Goal: Book appointment/travel/reservation: Book appointment/travel/reservation

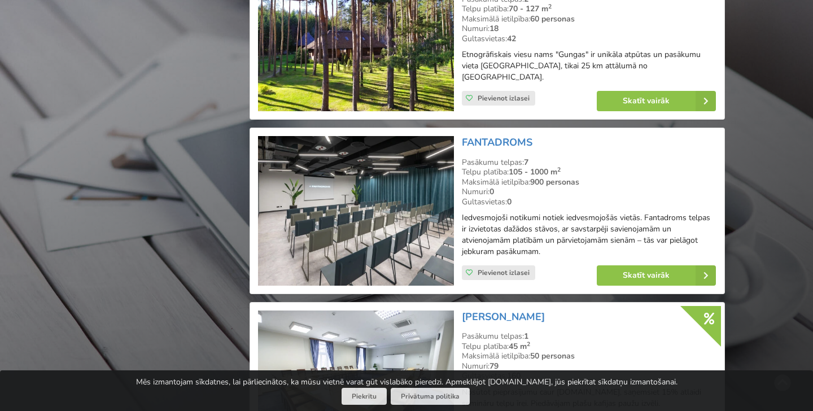
scroll to position [3321, 0]
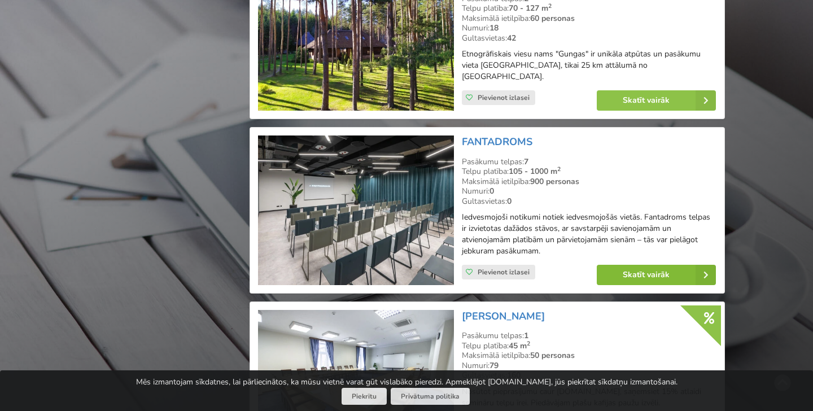
click at [656, 265] on link "Skatīt vairāk" at bounding box center [656, 275] width 119 height 20
click at [486, 135] on link "FANTADROMS" at bounding box center [497, 142] width 71 height 14
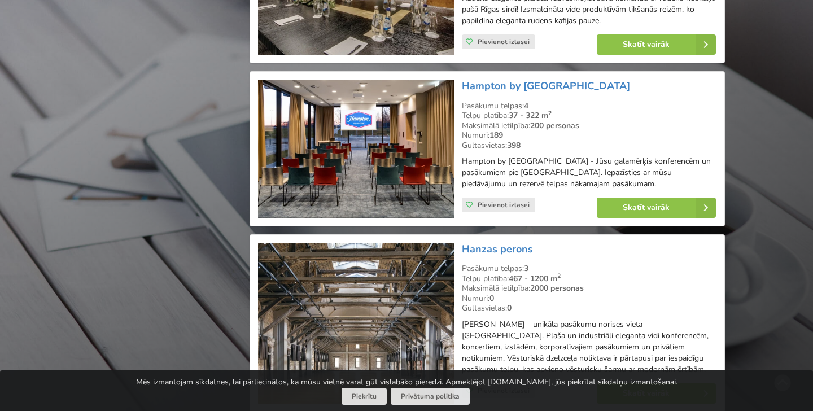
scroll to position [3887, 0]
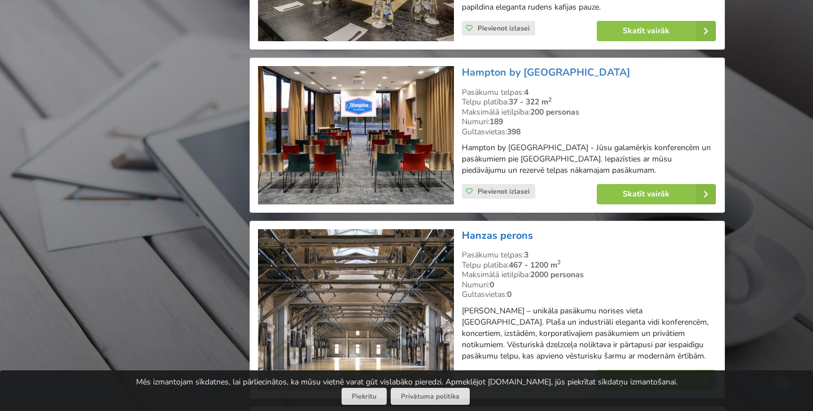
click at [520, 229] on link "Hanzas perons" at bounding box center [497, 236] width 71 height 14
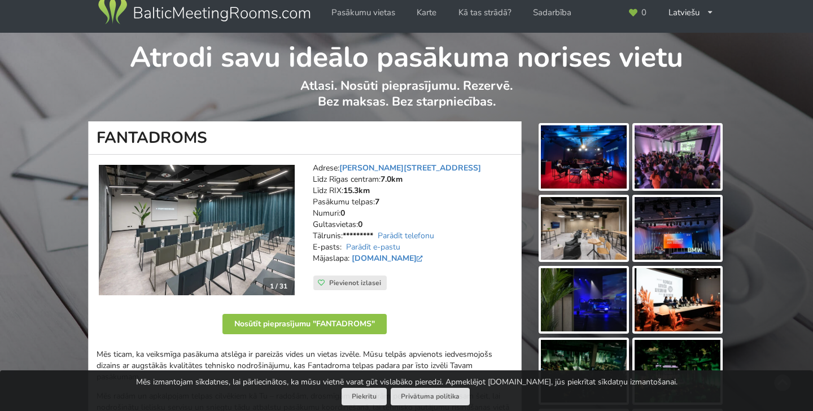
scroll to position [180, 0]
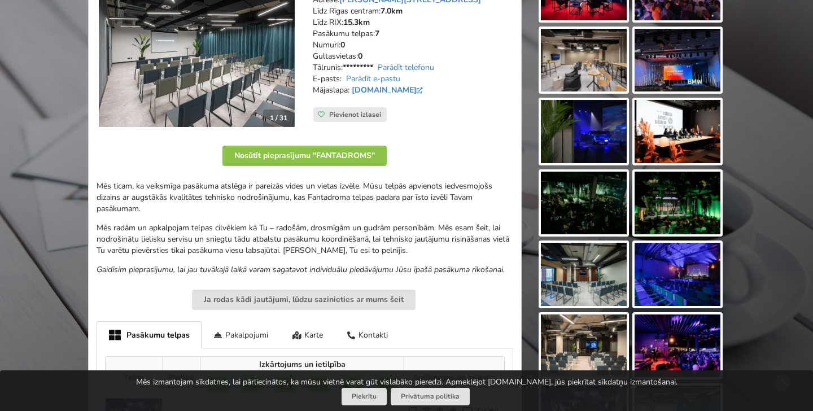
click at [583, 73] on img at bounding box center [584, 60] width 86 height 63
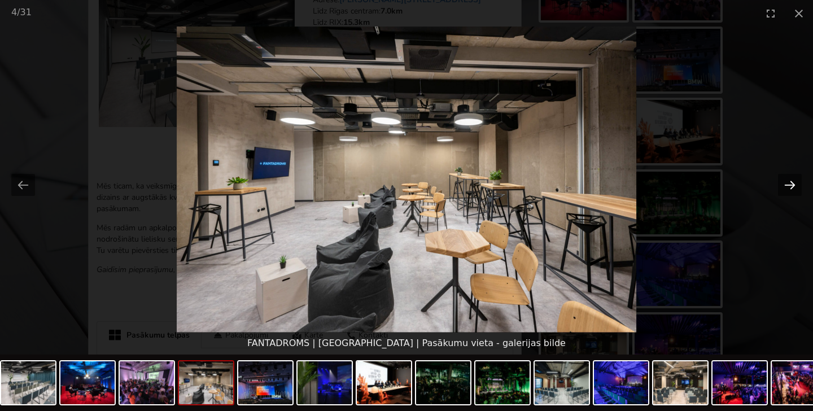
click at [793, 184] on button "Next slide" at bounding box center [790, 185] width 24 height 22
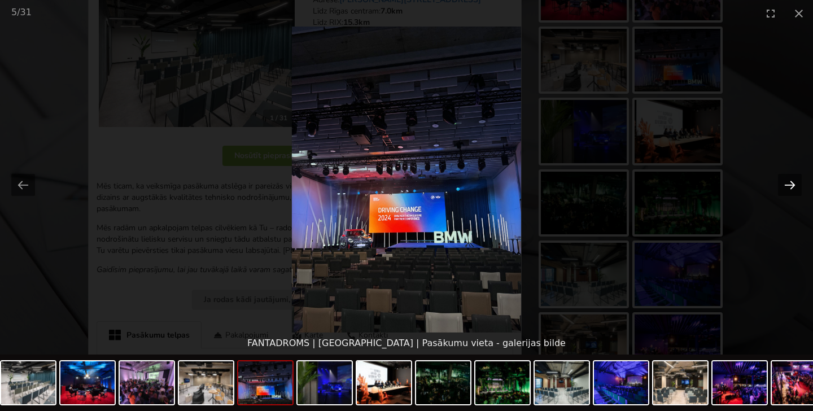
click at [793, 184] on button "Next slide" at bounding box center [790, 185] width 24 height 22
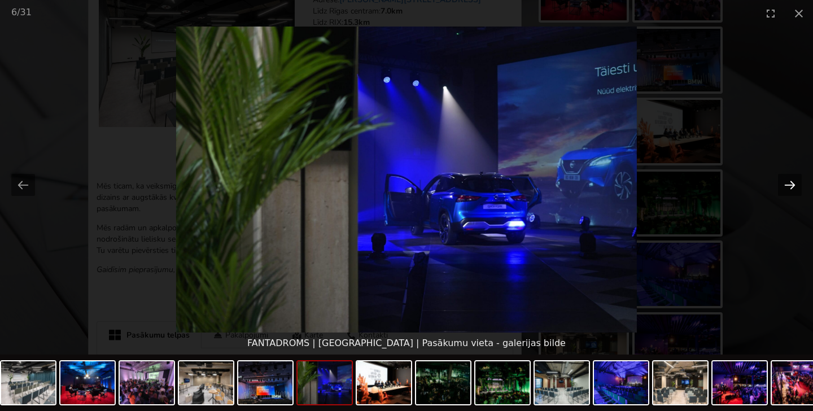
click at [793, 184] on button "Next slide" at bounding box center [790, 185] width 24 height 22
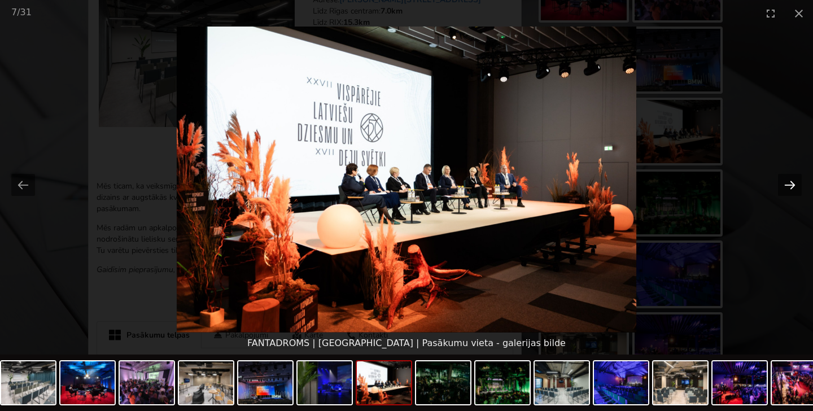
click at [793, 184] on button "Next slide" at bounding box center [790, 185] width 24 height 22
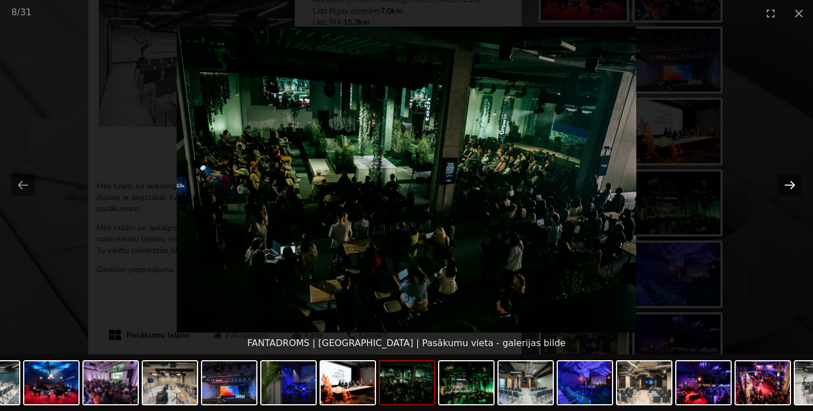
click at [793, 184] on button "Next slide" at bounding box center [790, 185] width 24 height 22
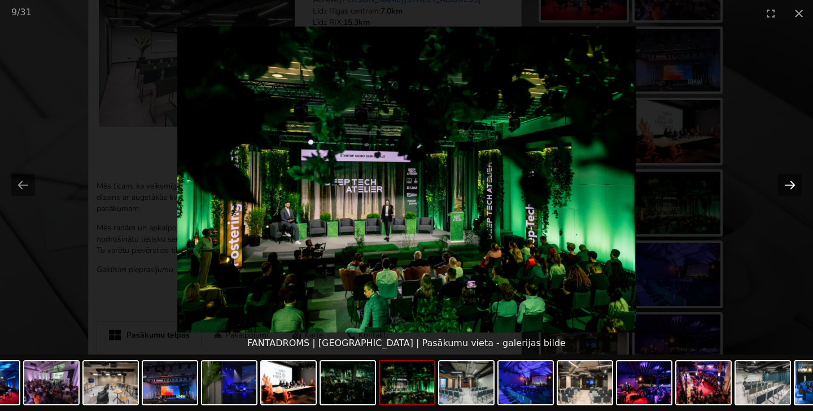
click at [793, 184] on button "Next slide" at bounding box center [790, 185] width 24 height 22
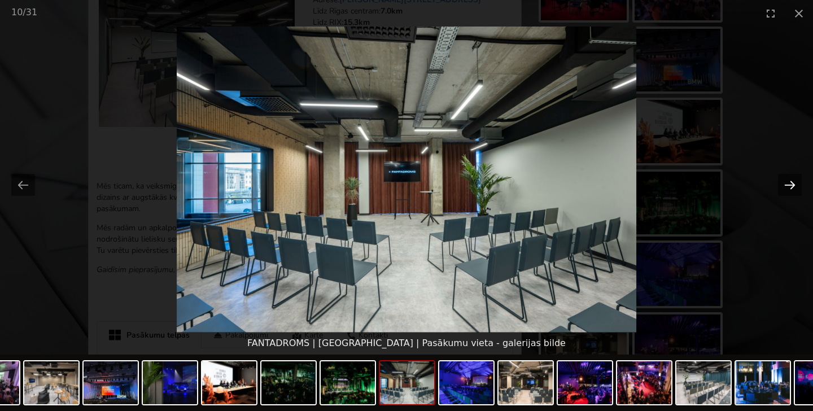
click at [793, 184] on button "Next slide" at bounding box center [790, 185] width 24 height 22
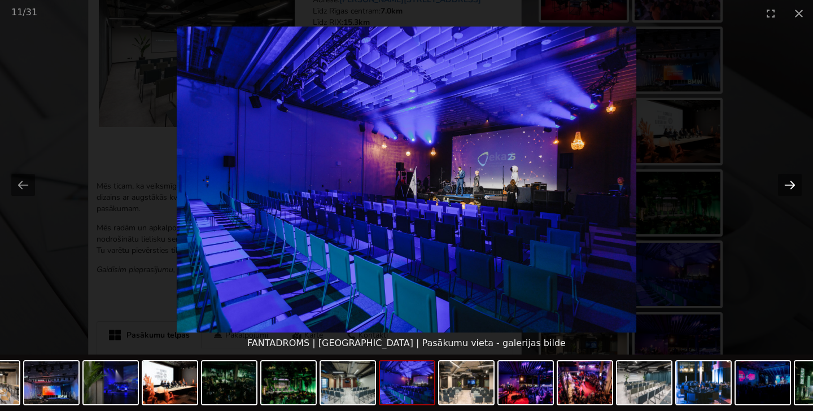
click at [793, 184] on button "Next slide" at bounding box center [790, 185] width 24 height 22
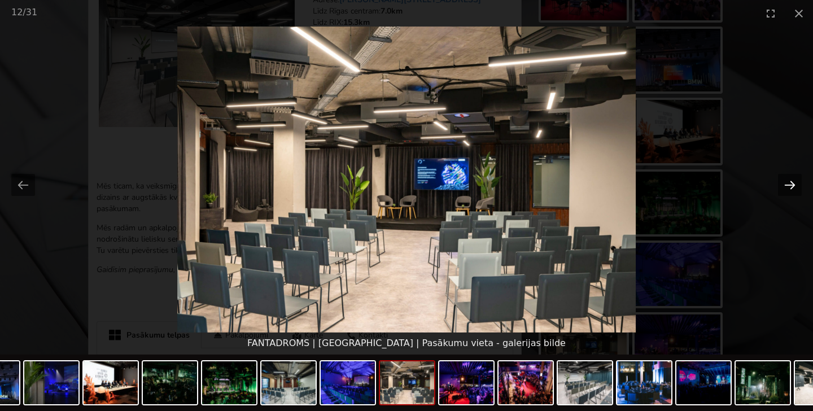
click at [793, 184] on button "Next slide" at bounding box center [790, 185] width 24 height 22
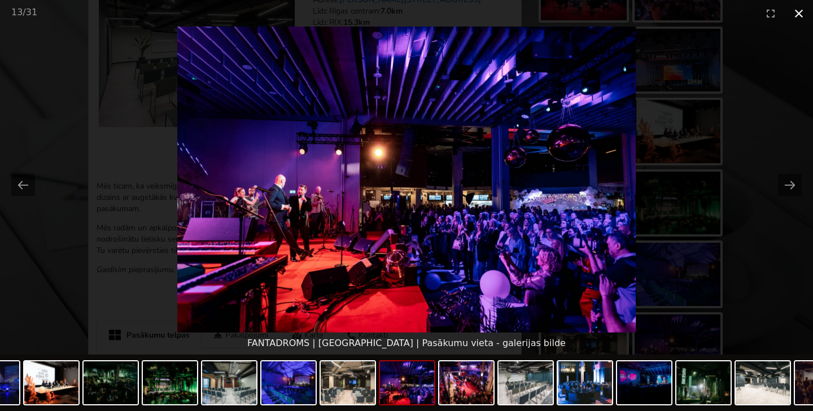
click at [799, 16] on button "Close gallery" at bounding box center [799, 13] width 28 height 27
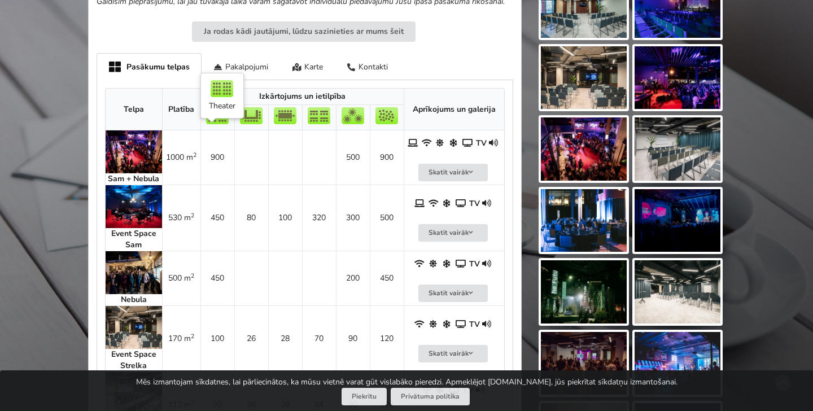
scroll to position [459, 0]
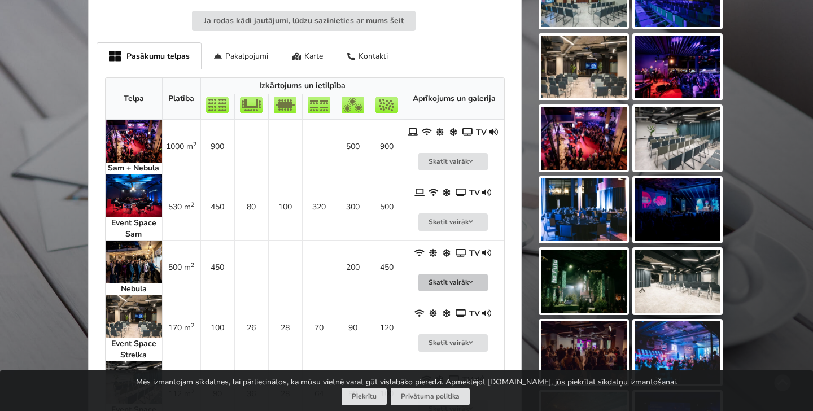
click at [472, 279] on icon at bounding box center [471, 282] width 8 height 7
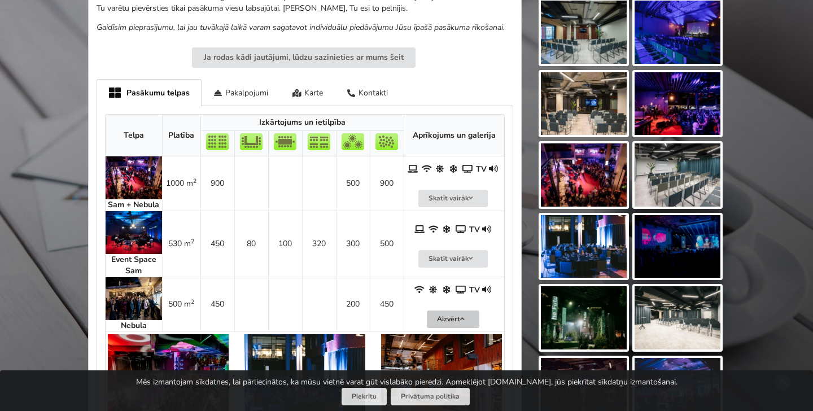
scroll to position [540, 0]
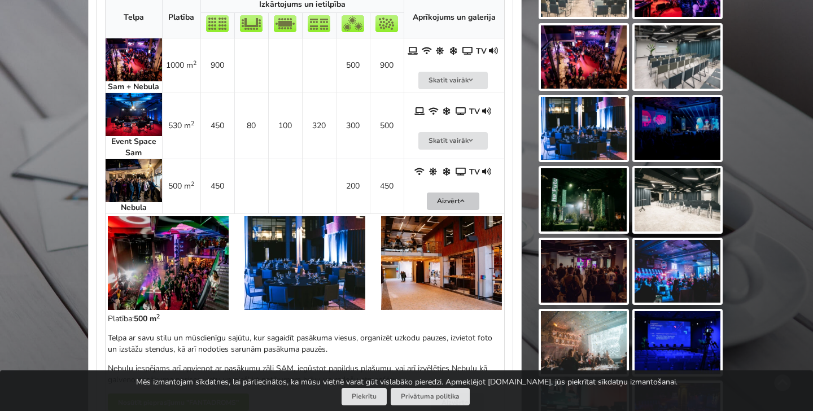
click at [175, 279] on img at bounding box center [168, 263] width 121 height 94
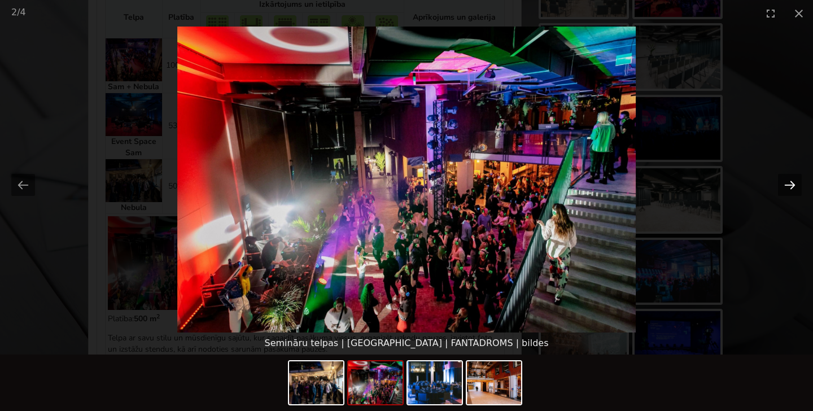
click at [792, 182] on button "Next slide" at bounding box center [790, 185] width 24 height 22
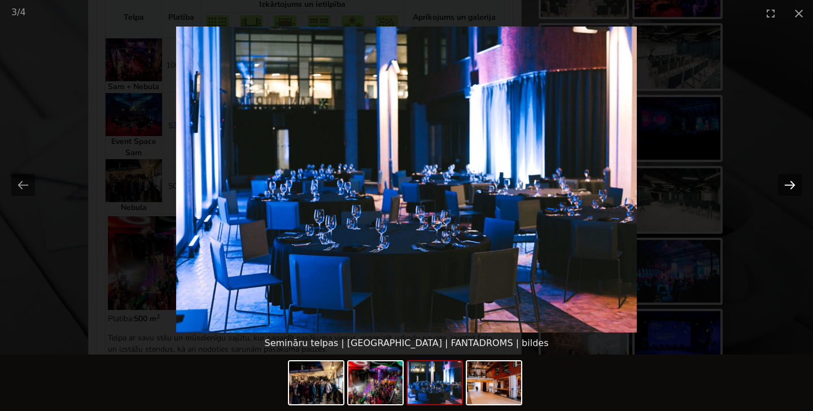
click at [792, 182] on button "Next slide" at bounding box center [790, 185] width 24 height 22
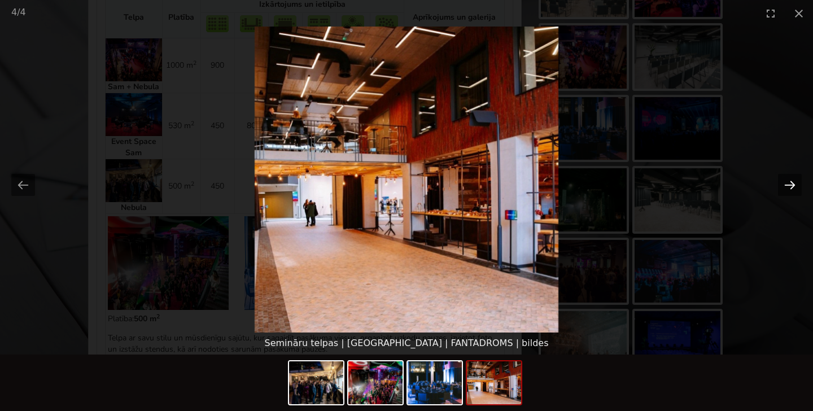
click at [792, 182] on button "Next slide" at bounding box center [790, 185] width 24 height 22
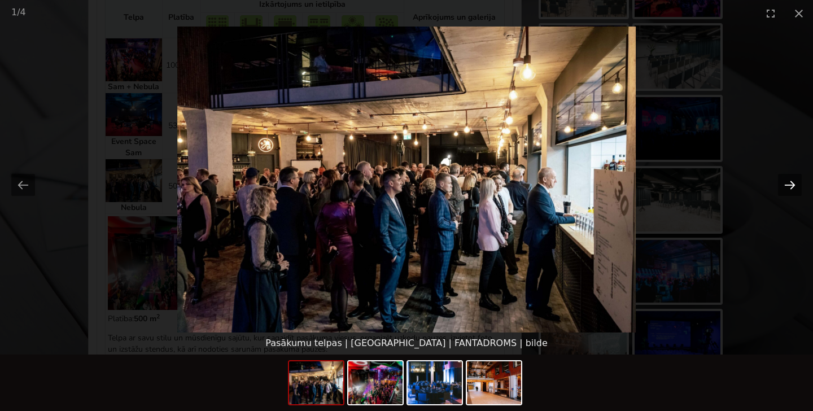
click at [792, 182] on button "Next slide" at bounding box center [790, 185] width 24 height 22
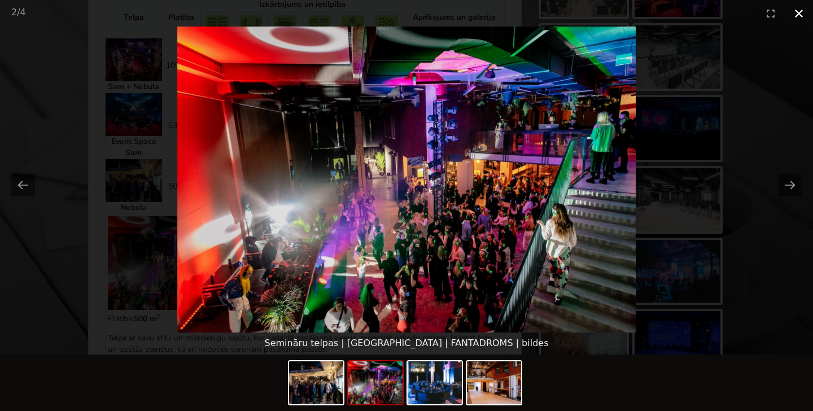
click at [798, 18] on button "Close gallery" at bounding box center [799, 13] width 28 height 27
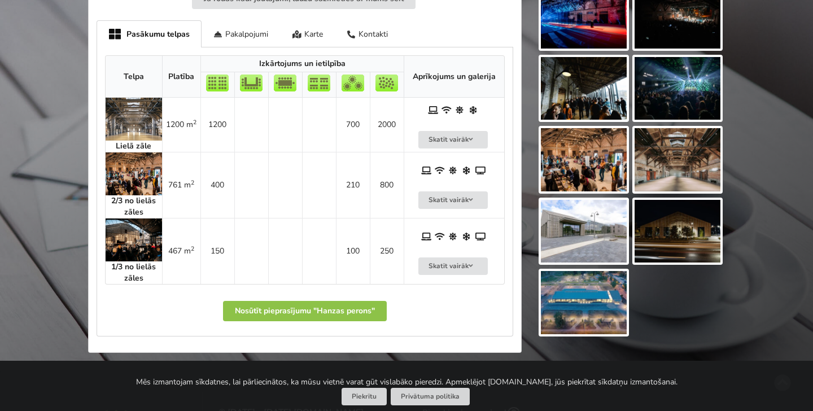
scroll to position [595, 0]
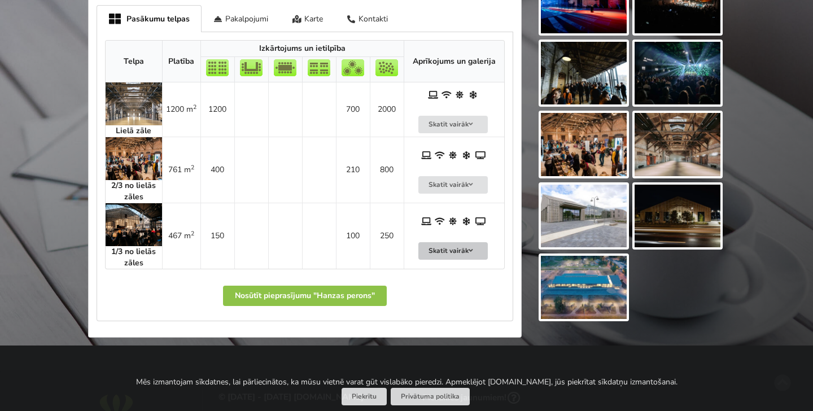
click at [459, 242] on button "Skatīt vairāk" at bounding box center [453, 251] width 70 height 18
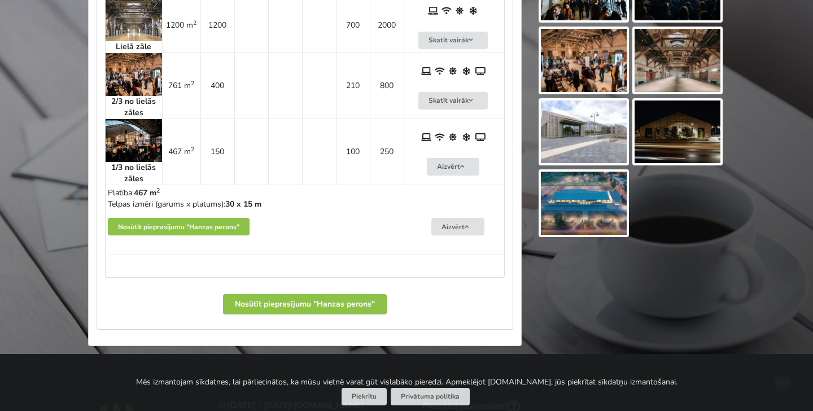
scroll to position [707, 0]
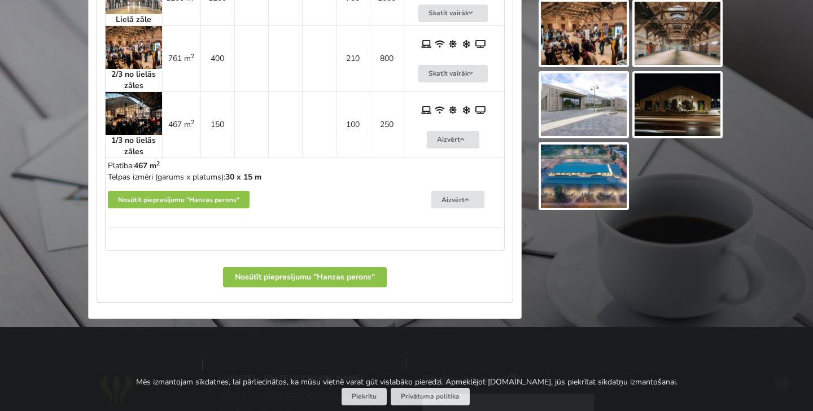
click at [124, 102] on img at bounding box center [134, 113] width 56 height 43
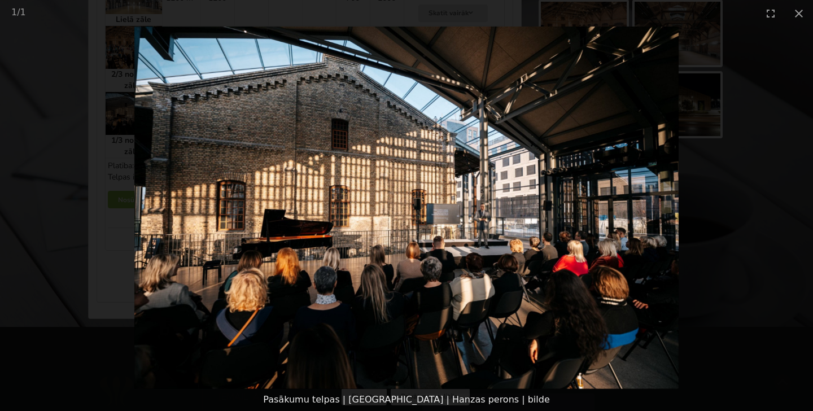
click at [733, 228] on picture at bounding box center [406, 208] width 813 height 363
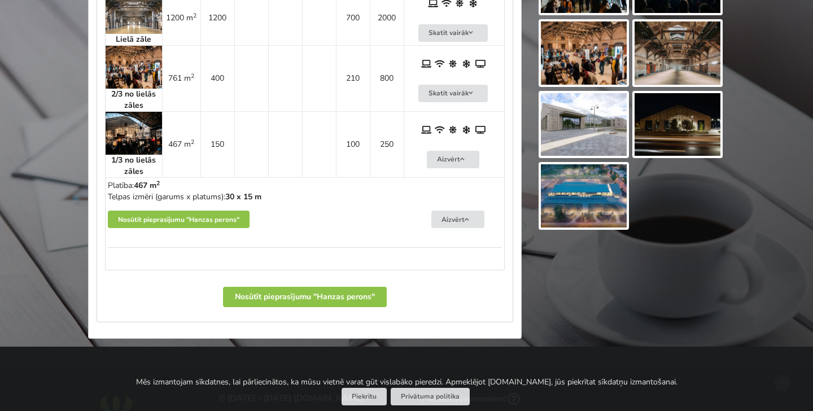
scroll to position [681, 0]
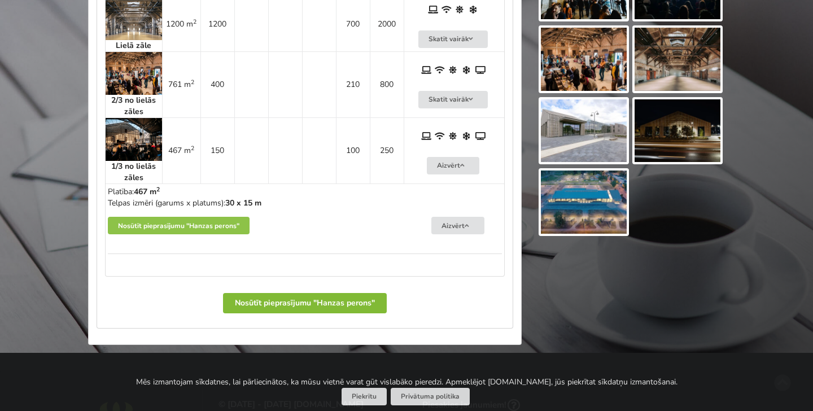
click at [367, 293] on button "Nosūtīt pieprasījumu "Hanzas perons"" at bounding box center [305, 303] width 164 height 20
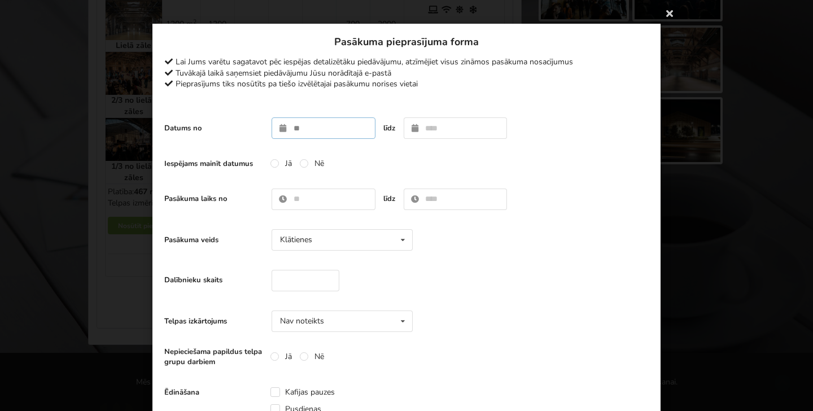
click at [301, 127] on input "text" at bounding box center [324, 127] width 104 height 21
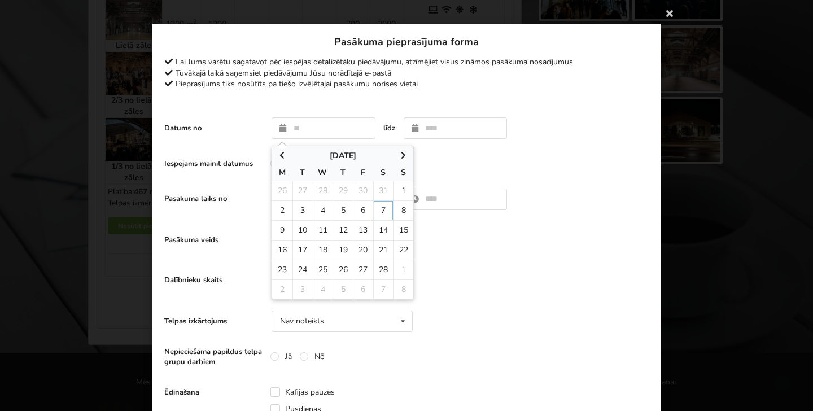
type input "**********"
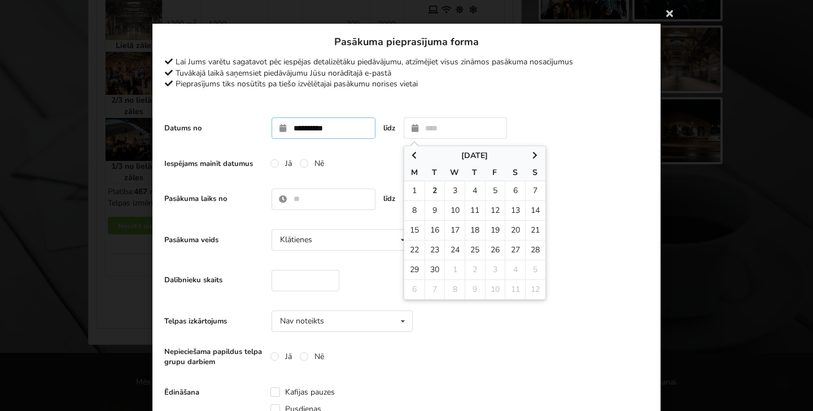
click at [344, 125] on input "**********" at bounding box center [324, 127] width 104 height 21
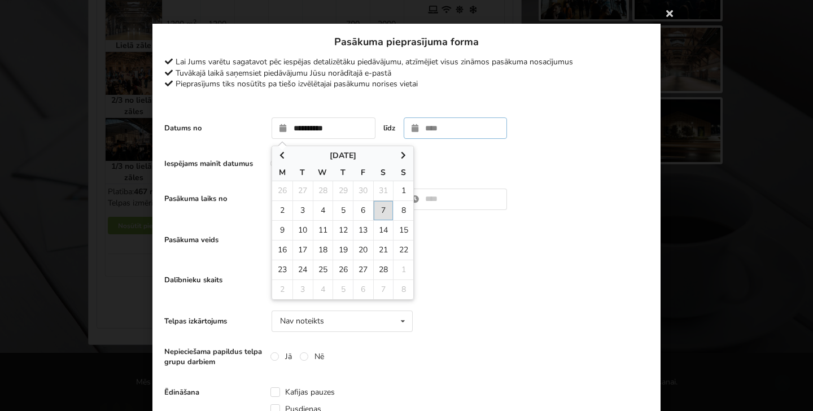
click at [384, 207] on td "7" at bounding box center [383, 210] width 20 height 20
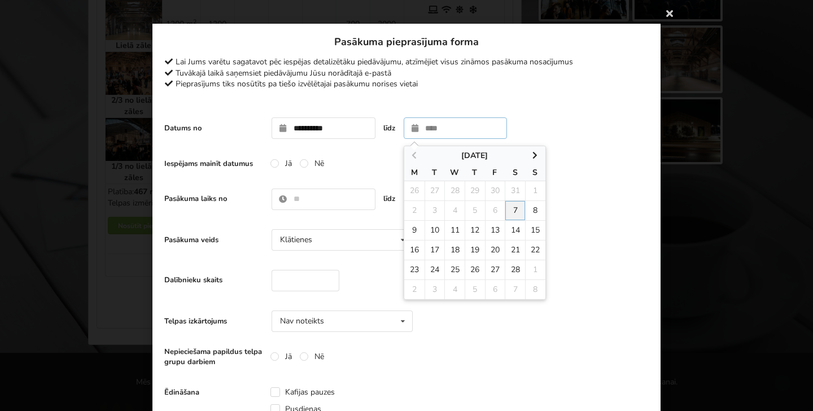
type input "**********"
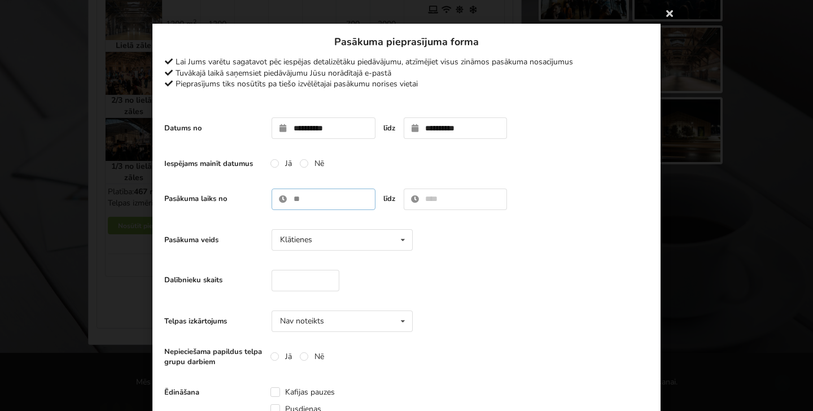
click at [333, 200] on input "text" at bounding box center [324, 199] width 104 height 21
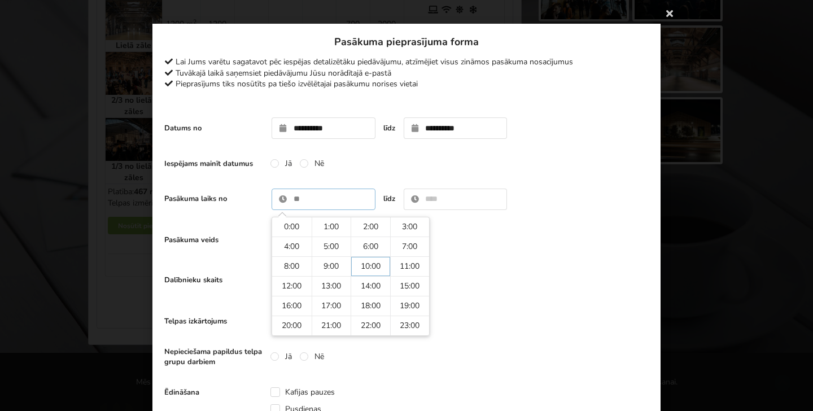
type input "*****"
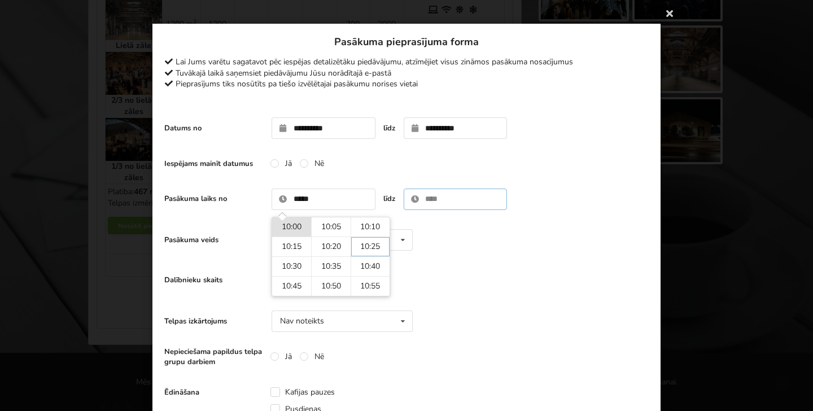
click at [439, 192] on input "text" at bounding box center [456, 199] width 104 height 21
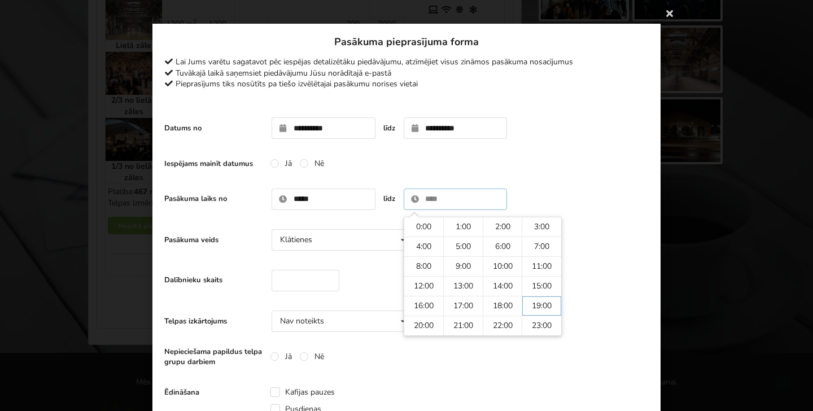
type input "*****"
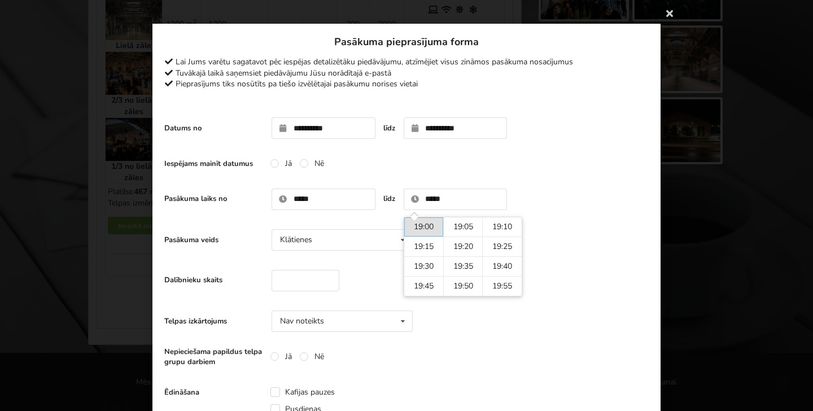
click at [633, 230] on div "Pasākuma veids Klātienes Klātienes Tiešsaistes Klātienes ar tiešraidi" at bounding box center [406, 240] width 485 height 33
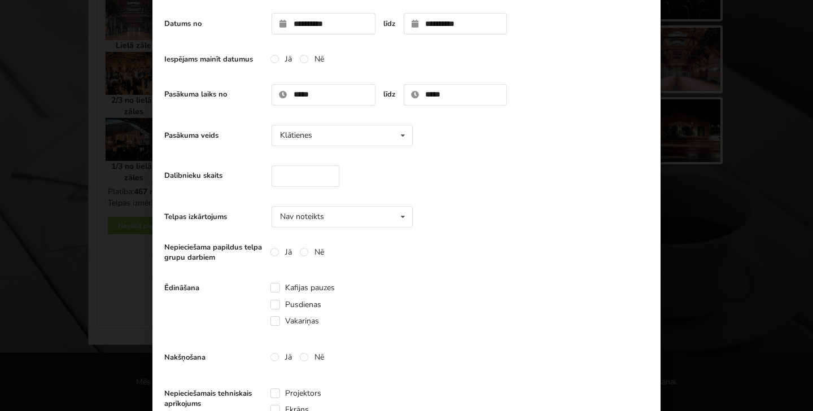
scroll to position [105, 0]
type input "**"
click at [325, 178] on input "**" at bounding box center [306, 175] width 68 height 21
type input "***"
click at [400, 219] on icon at bounding box center [403, 216] width 16 height 21
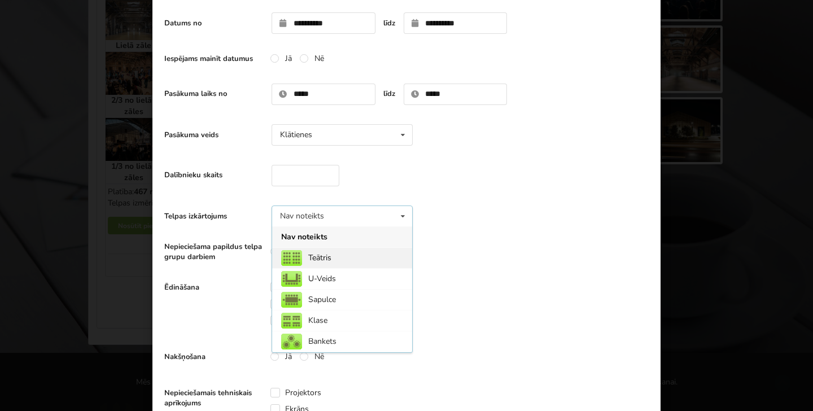
click at [377, 261] on div "Teātris" at bounding box center [342, 257] width 140 height 21
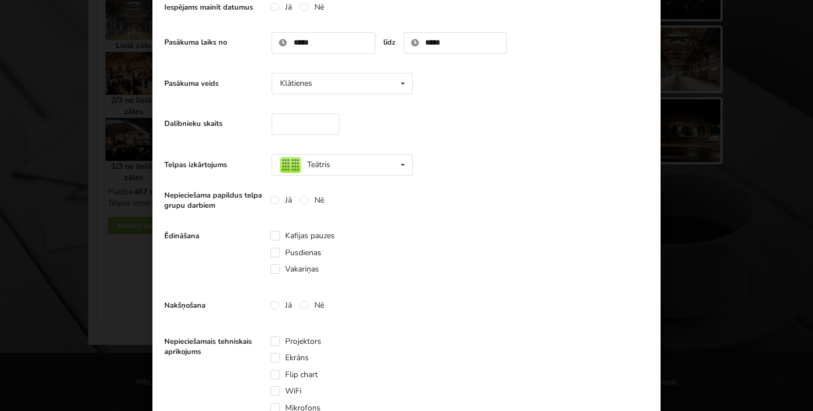
scroll to position [220, 0]
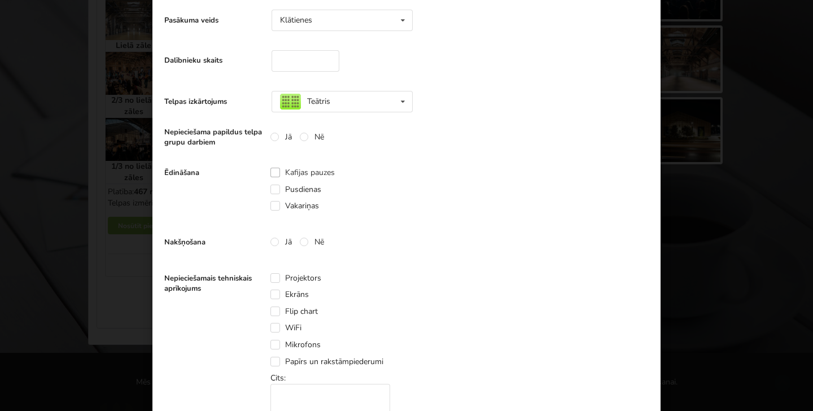
click at [308, 172] on label "Kafijas pauzes" at bounding box center [303, 173] width 64 height 10
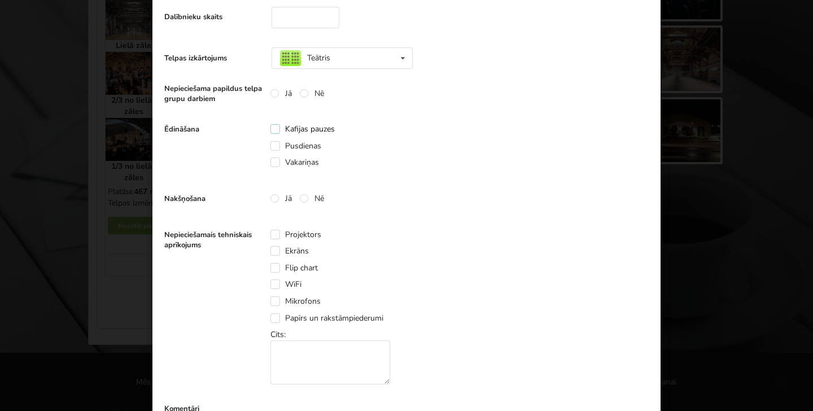
scroll to position [272, 0]
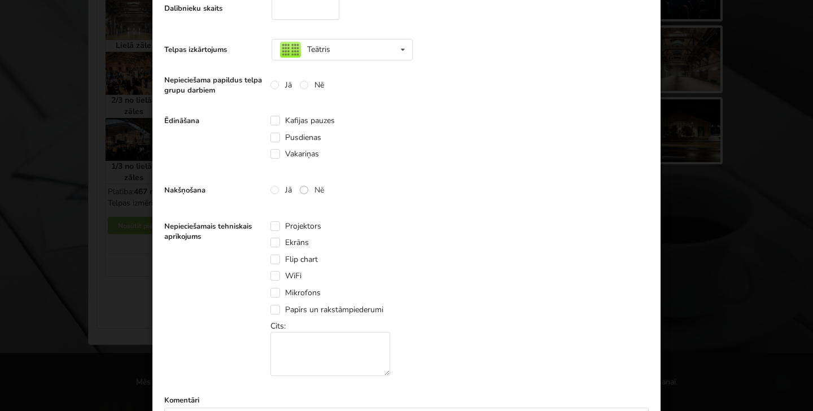
click at [306, 190] on label "Nē" at bounding box center [312, 190] width 24 height 10
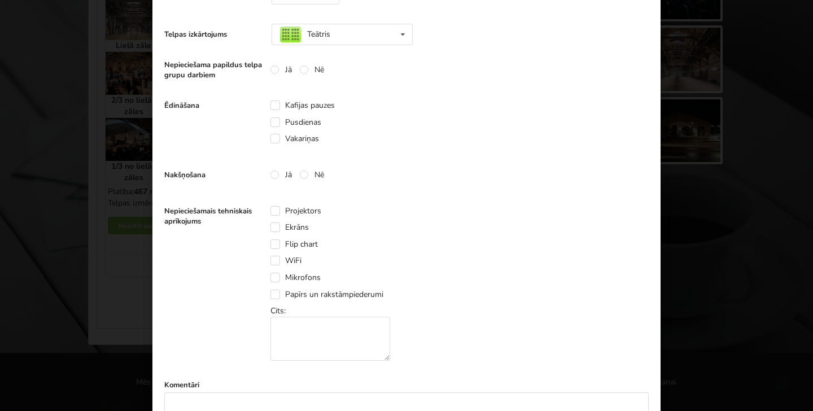
scroll to position [299, 0]
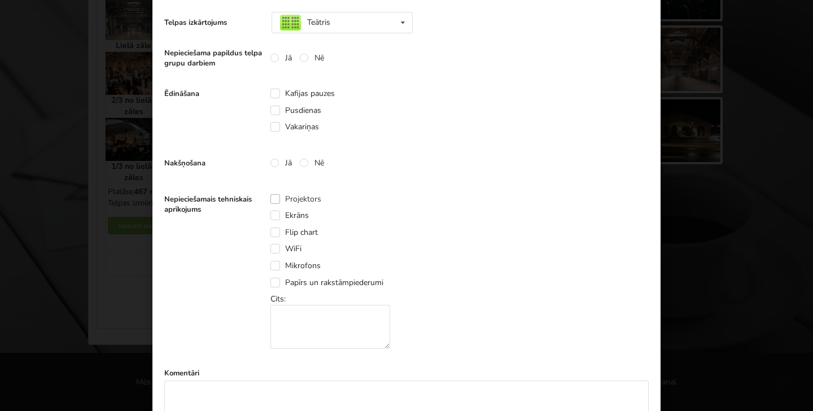
click at [309, 197] on label "Projektors" at bounding box center [296, 199] width 51 height 10
click at [304, 215] on label "Ekrāns" at bounding box center [290, 216] width 38 height 10
click at [299, 247] on label "WiFi" at bounding box center [286, 249] width 31 height 10
click at [309, 268] on label "Mikrofons" at bounding box center [296, 266] width 50 height 10
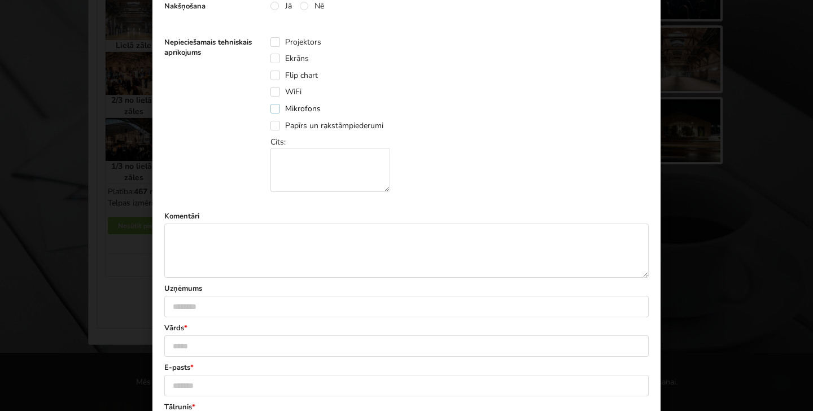
scroll to position [526, 0]
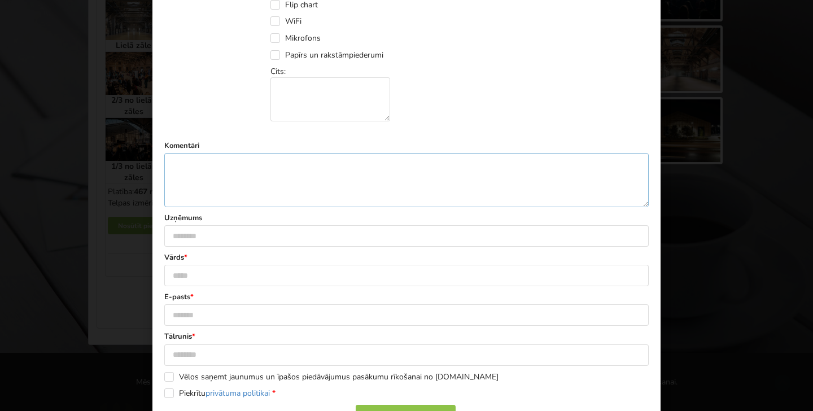
click at [379, 163] on textarea at bounding box center [406, 180] width 485 height 54
type textarea "**********"
click at [306, 267] on input "text" at bounding box center [406, 275] width 485 height 21
type input "****"
click at [275, 316] on input "text" at bounding box center [406, 314] width 485 height 21
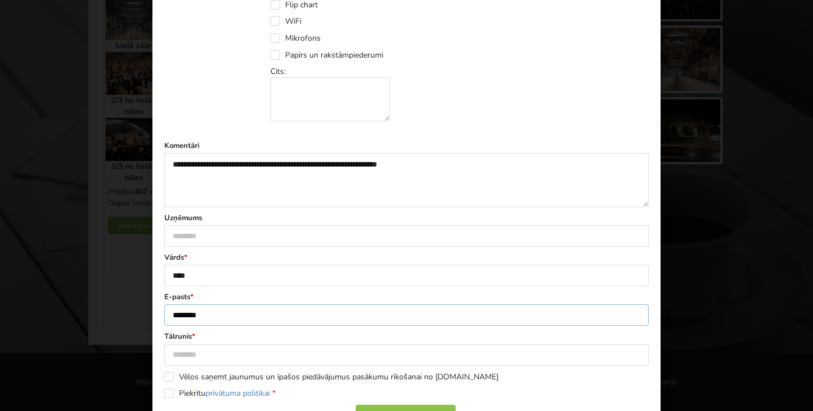
type input "********"
click at [262, 355] on input "text" at bounding box center [406, 355] width 485 height 21
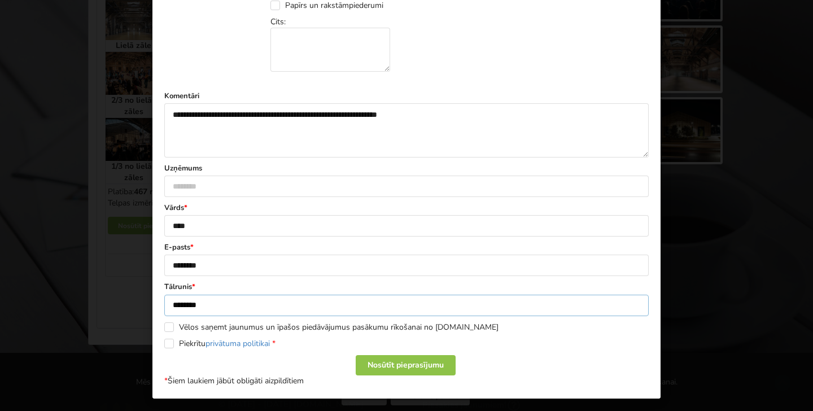
scroll to position [575, 0]
type input "********"
click at [168, 339] on label "Piekrītu privātuma politikai *" at bounding box center [219, 344] width 111 height 10
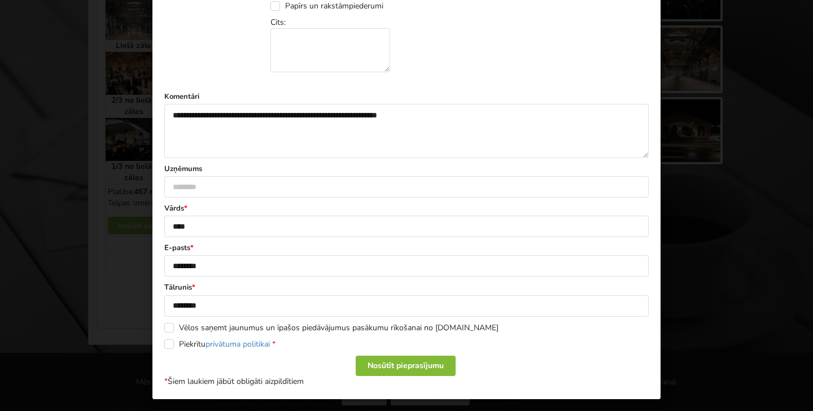
click at [375, 361] on div "Nosūtīt pieprasījumu" at bounding box center [406, 366] width 100 height 20
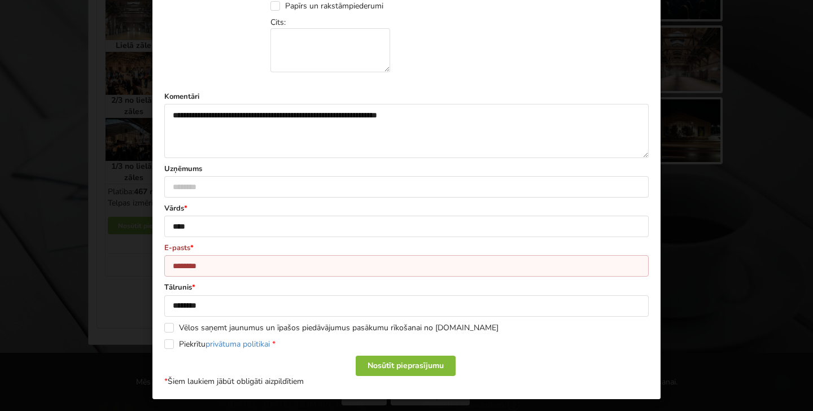
click at [381, 359] on div "Nosūtīt pieprasījumu" at bounding box center [406, 366] width 100 height 20
click at [255, 264] on input "********" at bounding box center [406, 265] width 485 height 21
type input "*"
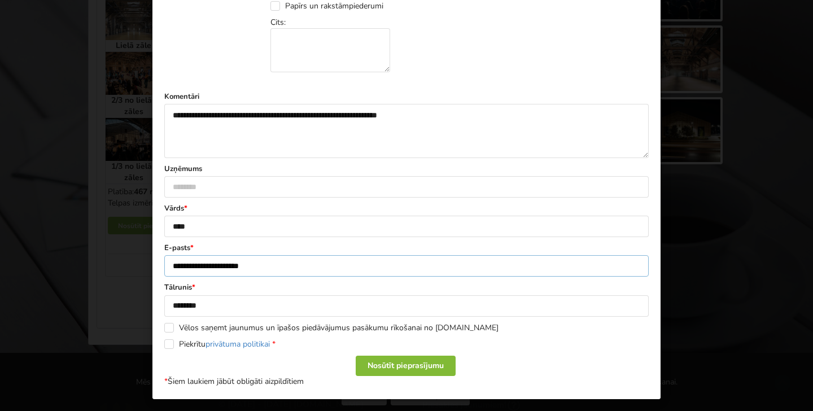
type input "**********"
click at [377, 364] on div "Nosūtīt pieprasījumu" at bounding box center [406, 366] width 100 height 20
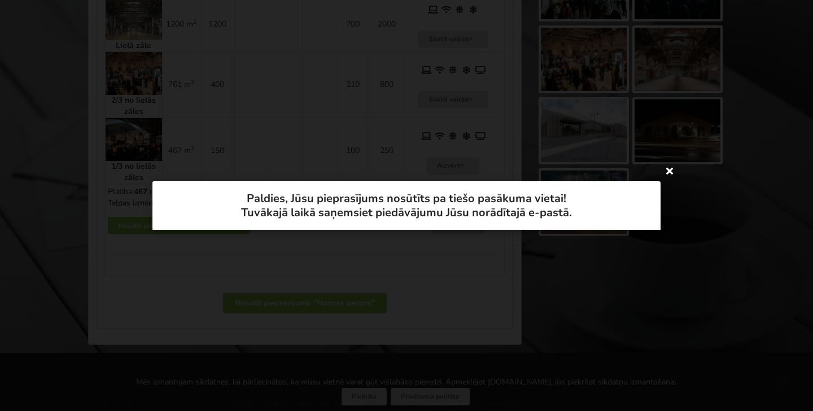
click at [669, 173] on icon at bounding box center [670, 171] width 18 height 18
